Goal: Task Accomplishment & Management: Manage account settings

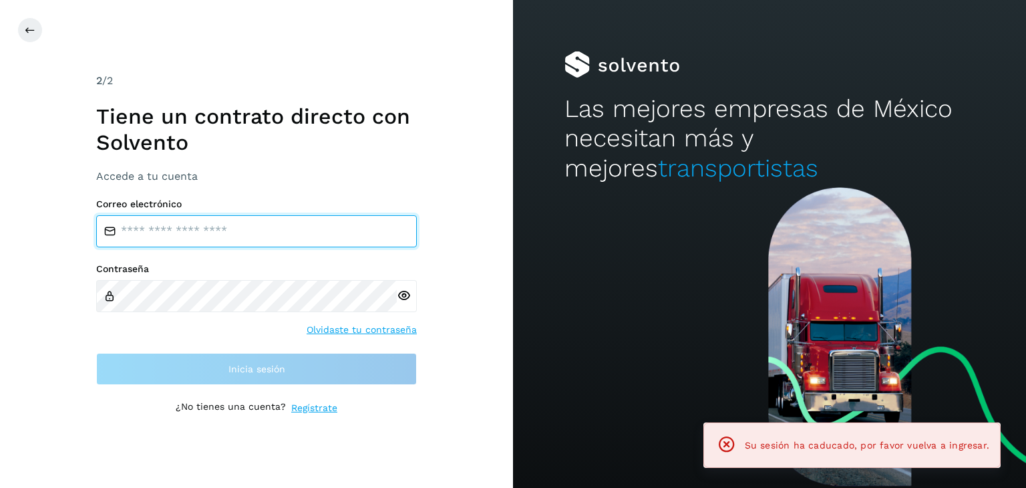
click at [337, 235] on input "email" at bounding box center [256, 231] width 321 height 32
type input "**********"
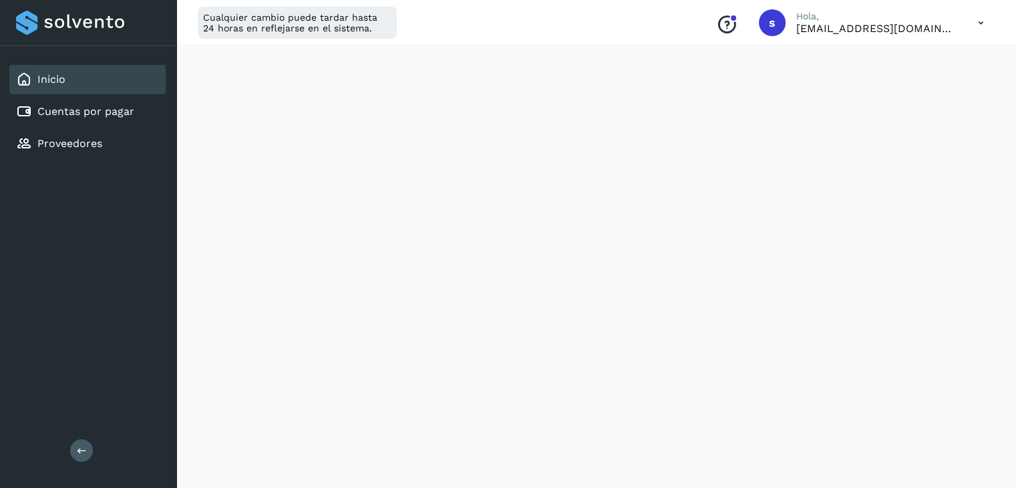
scroll to position [267, 0]
